Goal: Navigation & Orientation: Go to known website

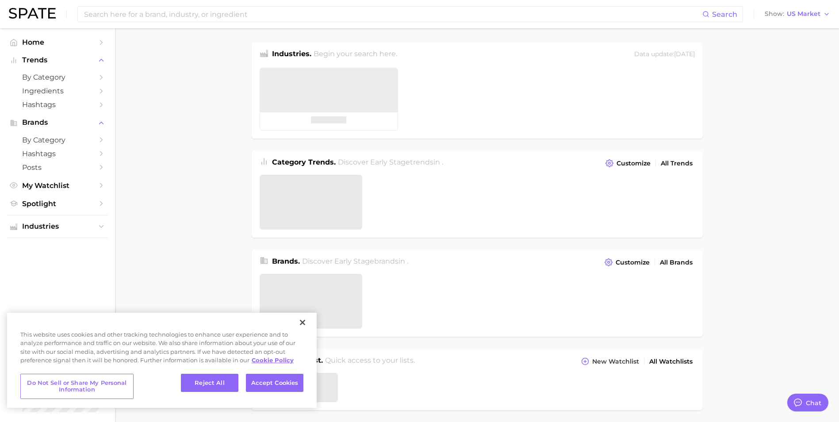
type textarea "x"
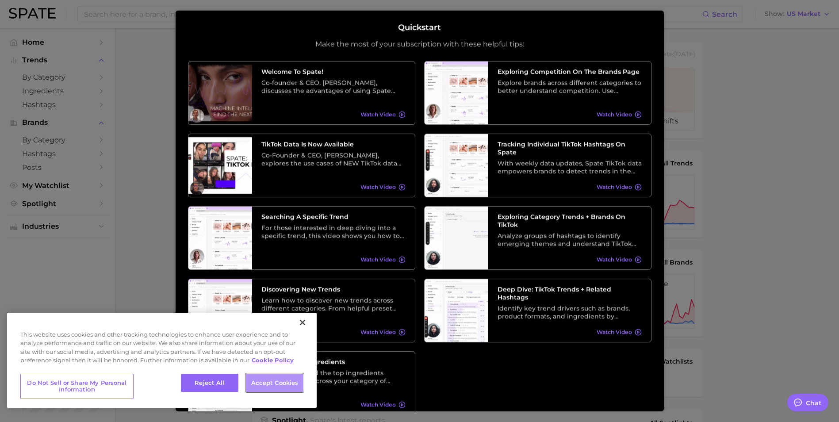
click at [272, 388] on button "Accept Cookies" at bounding box center [274, 383] width 57 height 19
